Goal: Transaction & Acquisition: Download file/media

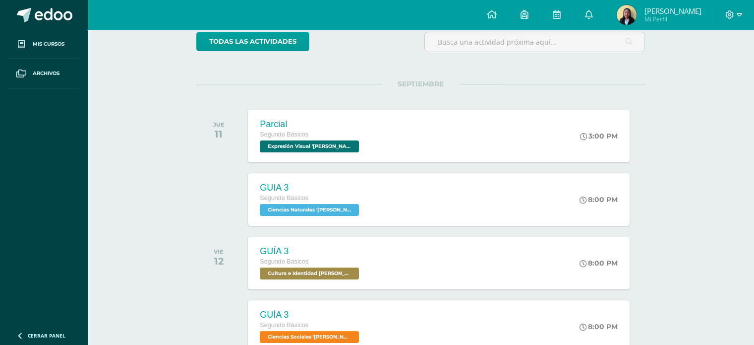
scroll to position [99, 0]
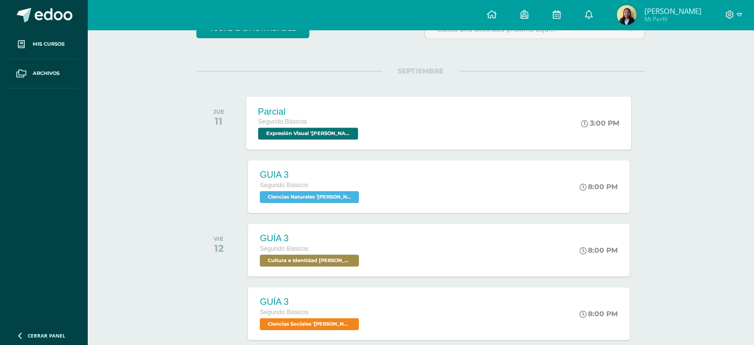
click at [456, 130] on div "Parcial Segundo Básicos Expresión Visual '[PERSON_NAME]' 3:00 PM Parcial Expres…" at bounding box center [438, 122] width 385 height 53
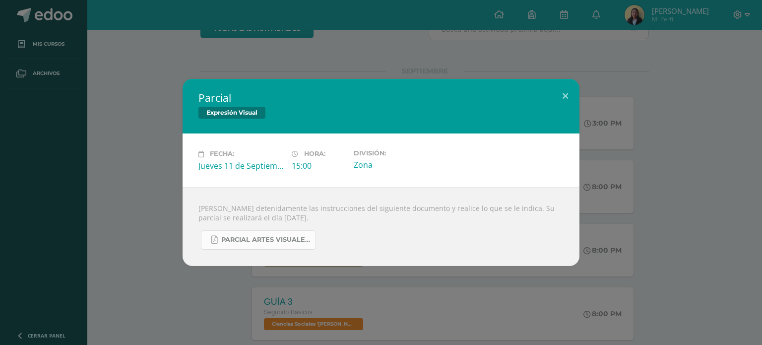
click at [276, 241] on span "PARCIAL ARTES VISUALES. IV BIM.docx.pdf" at bounding box center [265, 240] width 89 height 8
click at [569, 90] on button at bounding box center [565, 96] width 28 height 34
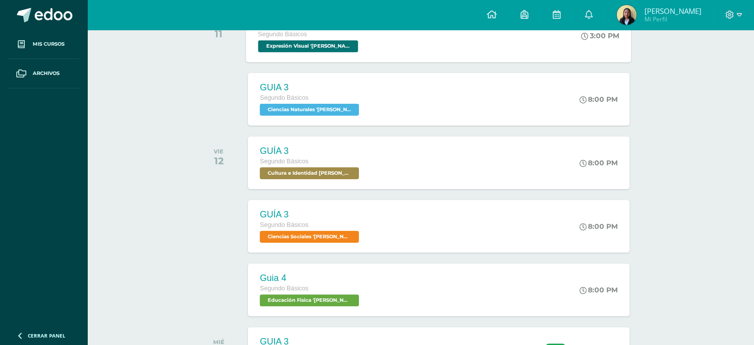
scroll to position [198, 0]
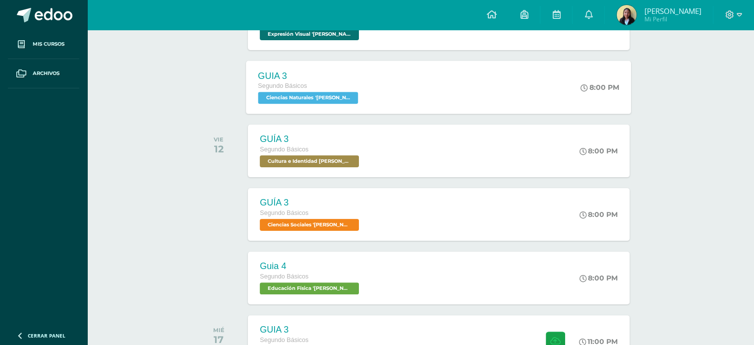
click at [396, 91] on div "GUIA 3 Segundo Básicos Ciencias Naturales '[PERSON_NAME]' 8:00 PM GUIA 3 Cienci…" at bounding box center [438, 86] width 385 height 53
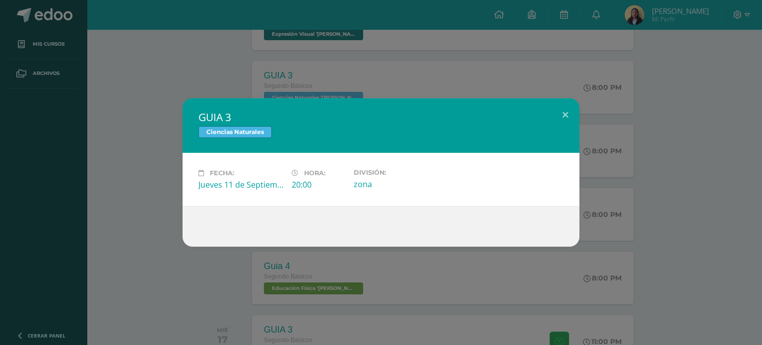
click at [224, 241] on div at bounding box center [380, 226] width 397 height 41
click at [224, 240] on div at bounding box center [380, 226] width 397 height 41
click at [568, 114] on button at bounding box center [565, 115] width 28 height 34
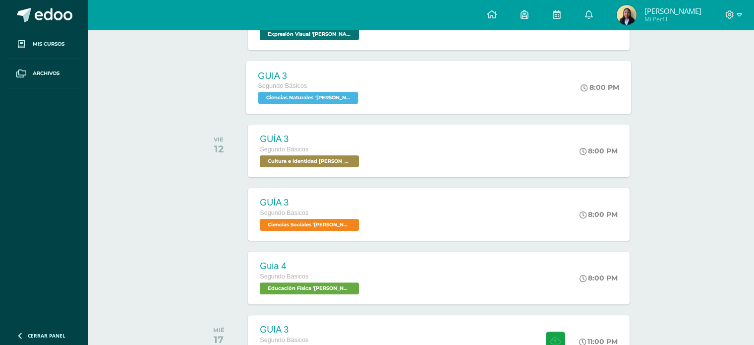
click at [313, 76] on div "GUIA 3" at bounding box center [309, 75] width 103 height 10
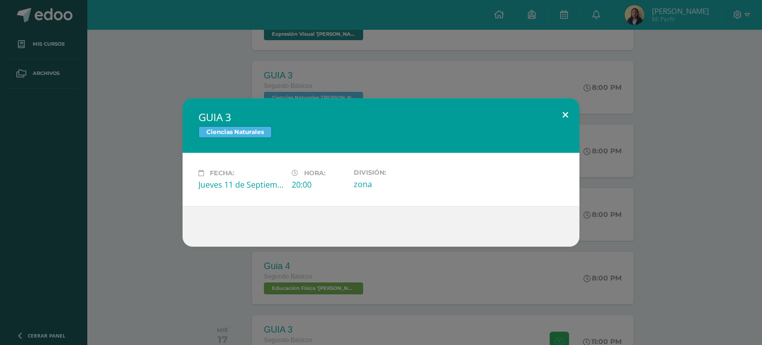
click at [556, 115] on button at bounding box center [565, 115] width 28 height 34
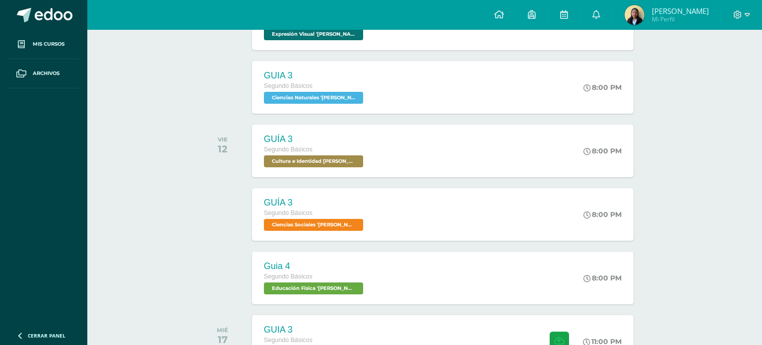
click at [417, 154] on div "GUIA 3 Ciencias Naturales" at bounding box center [380, 130] width 357 height 49
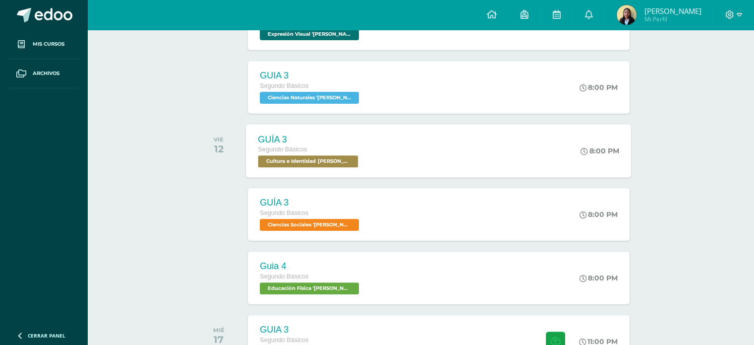
click at [302, 141] on div "GUÍA 3" at bounding box center [309, 139] width 103 height 10
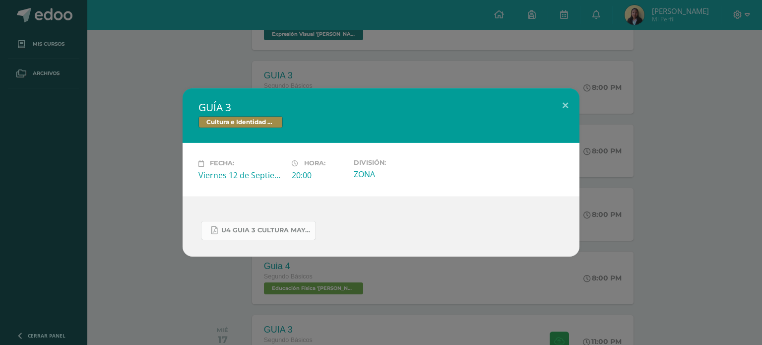
click at [287, 227] on span "U4 GUIA 3 CULTURA MAYA BASICOS.pdf" at bounding box center [265, 230] width 89 height 8
click at [565, 108] on button at bounding box center [565, 105] width 28 height 34
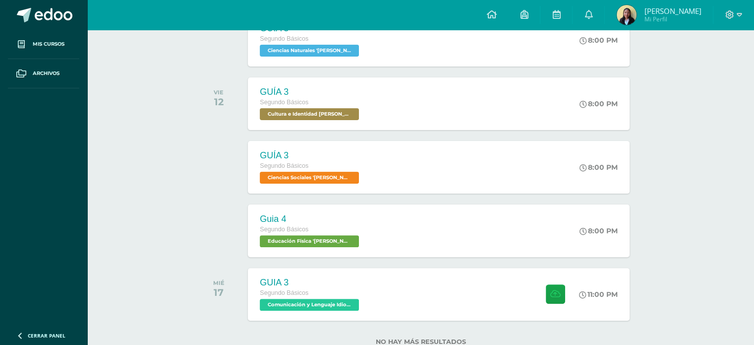
scroll to position [248, 0]
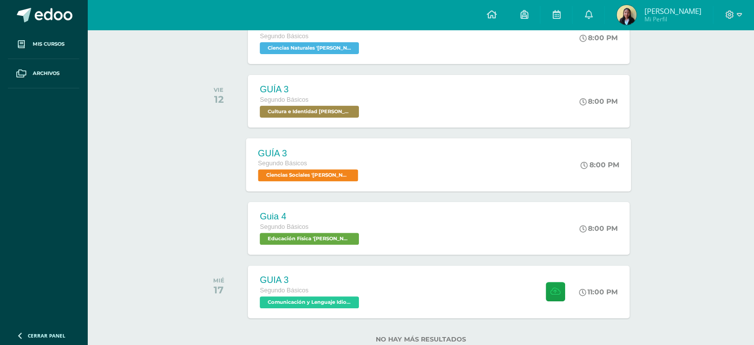
click at [313, 156] on div "GUÍA 3" at bounding box center [309, 153] width 103 height 10
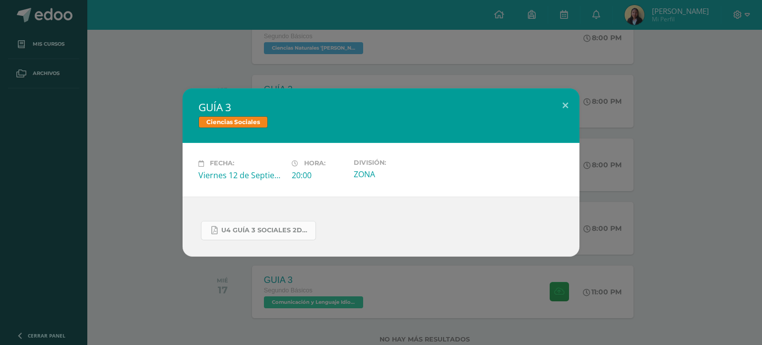
click at [280, 231] on span "U4 GUÍA 3 SOCIALES 2DO.pdf" at bounding box center [265, 230] width 89 height 8
click at [567, 105] on button at bounding box center [565, 105] width 28 height 34
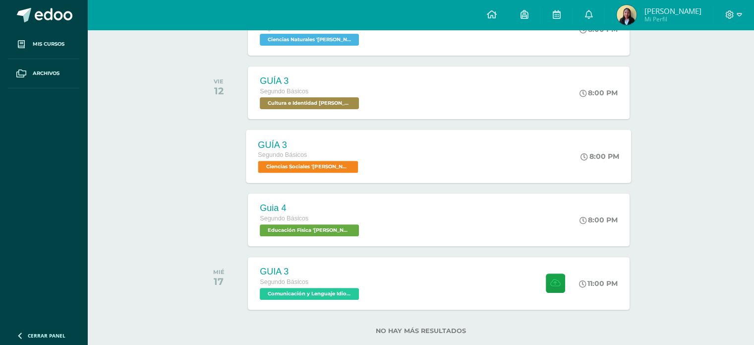
scroll to position [277, 0]
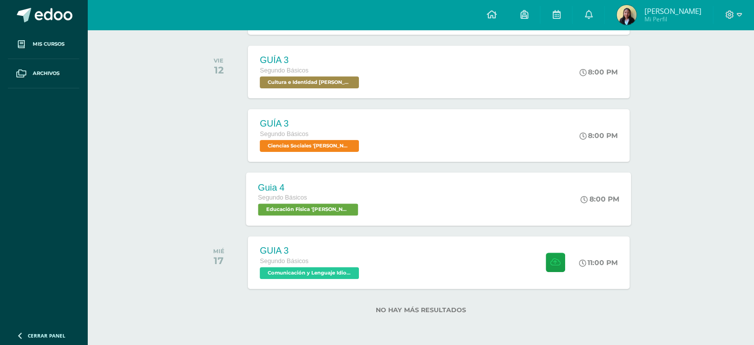
click at [321, 183] on div "Guia 4" at bounding box center [309, 187] width 103 height 10
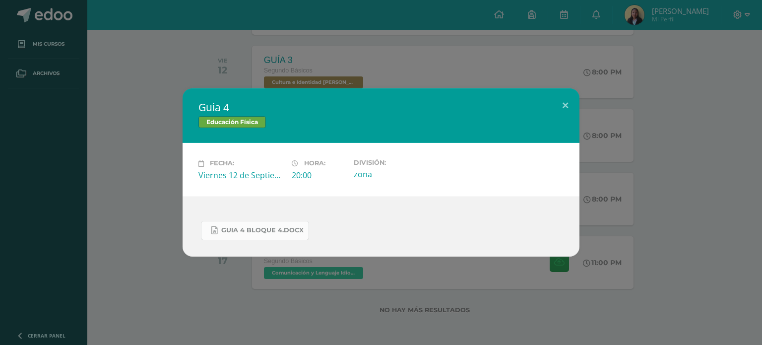
click at [265, 230] on span "guia 4 bloque 4.docx" at bounding box center [262, 230] width 82 height 8
click at [561, 106] on button at bounding box center [565, 105] width 28 height 34
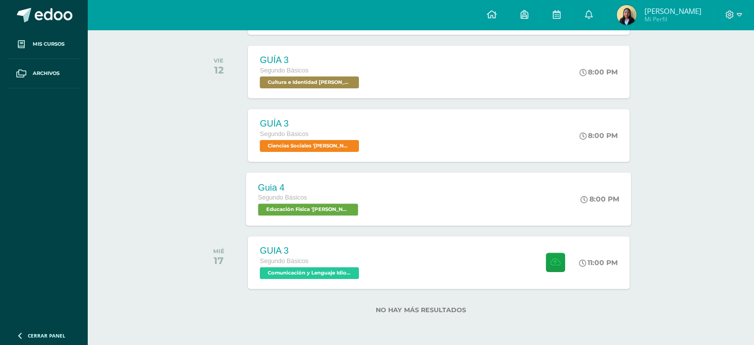
click at [296, 204] on span "Educación Física '[PERSON_NAME]'" at bounding box center [308, 209] width 100 height 12
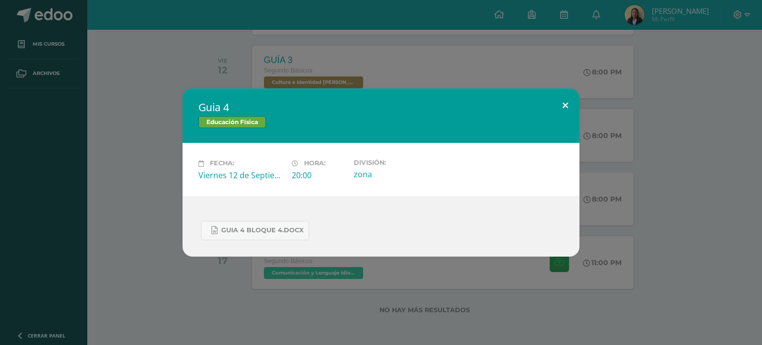
click at [563, 108] on button at bounding box center [565, 105] width 28 height 34
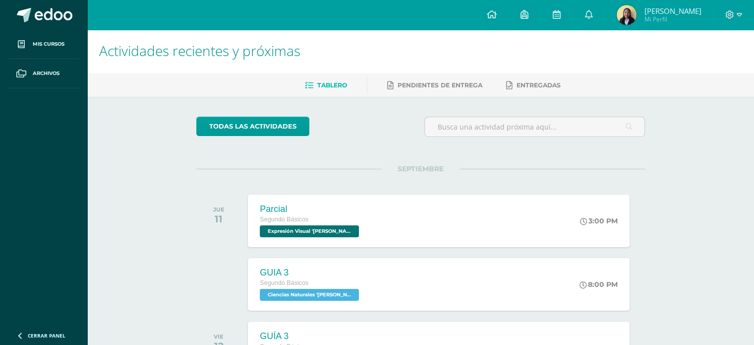
scroll to position [0, 0]
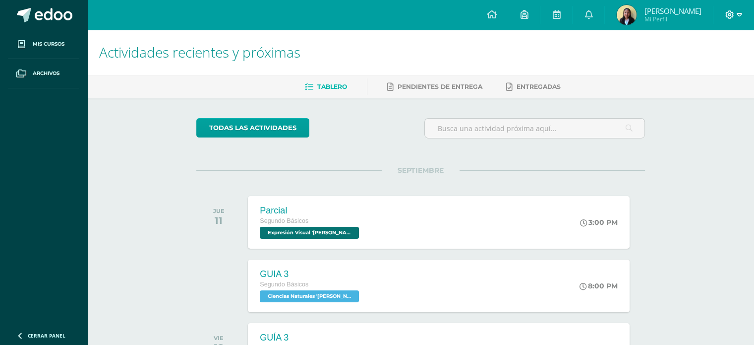
click at [740, 15] on icon at bounding box center [739, 14] width 5 height 9
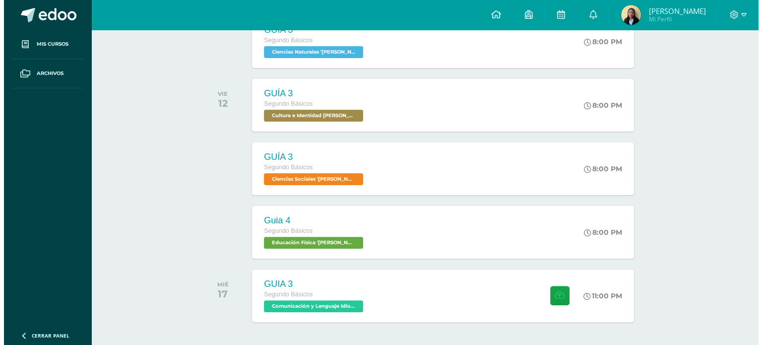
scroll to position [277, 0]
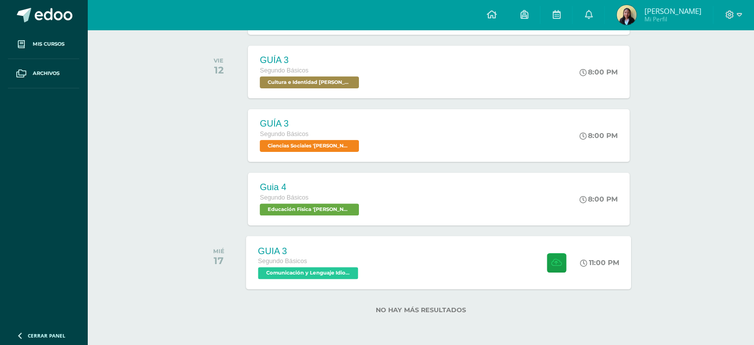
click at [305, 273] on span "Comunicación y Lenguaje Idioma Extranjero '[PERSON_NAME]'" at bounding box center [308, 273] width 100 height 12
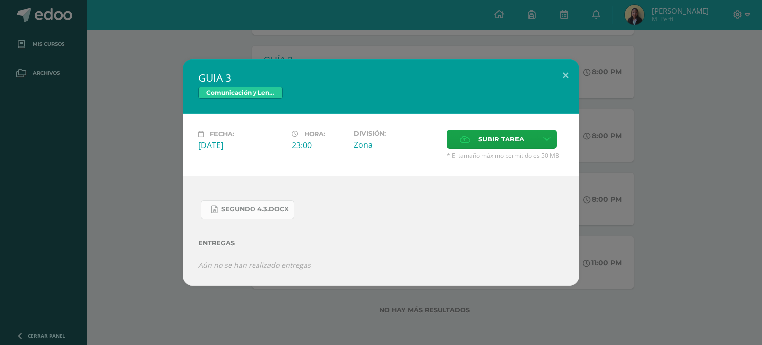
click at [256, 214] on link "SEGUNDO 4.3.docx" at bounding box center [247, 209] width 93 height 19
